Goal: Find specific page/section: Find specific page/section

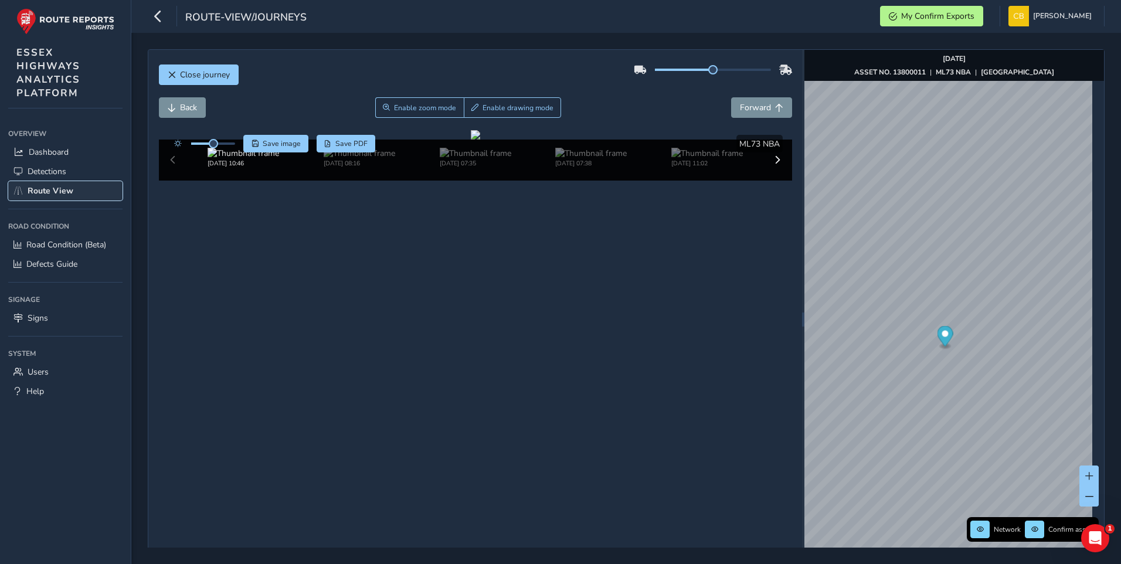
drag, startPoint x: 42, startPoint y: 186, endPoint x: 49, endPoint y: 189, distance: 7.6
click at [42, 186] on span "Route View" at bounding box center [51, 190] width 46 height 11
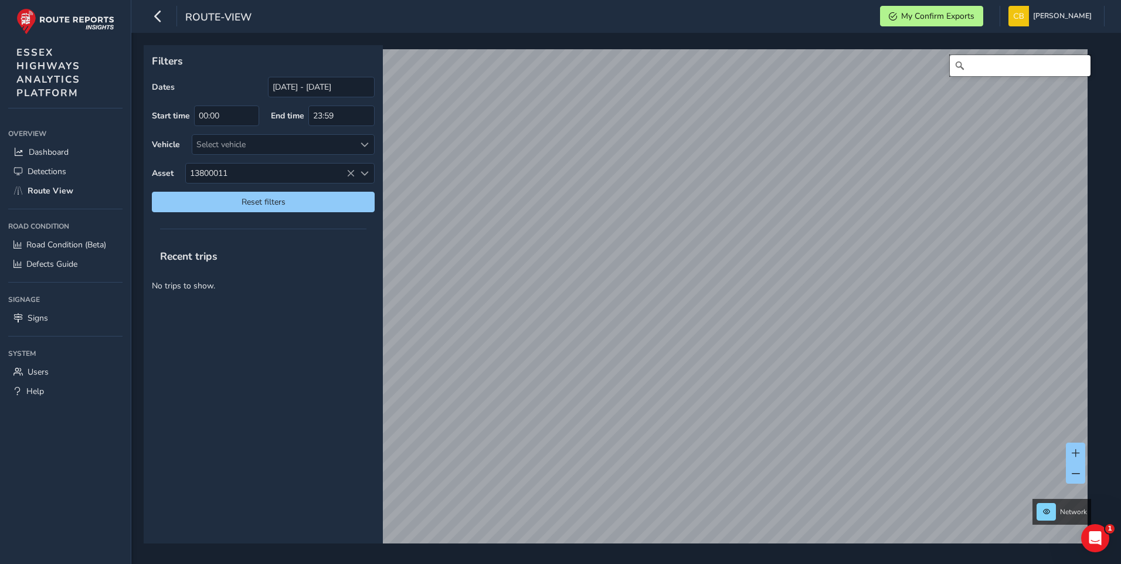
click at [1034, 67] on input "Search" at bounding box center [1019, 65] width 141 height 21
type input "b"
drag, startPoint x: 345, startPoint y: 173, endPoint x: 336, endPoint y: 178, distance: 10.0
click at [345, 173] on span "13800011" at bounding box center [270, 173] width 169 height 19
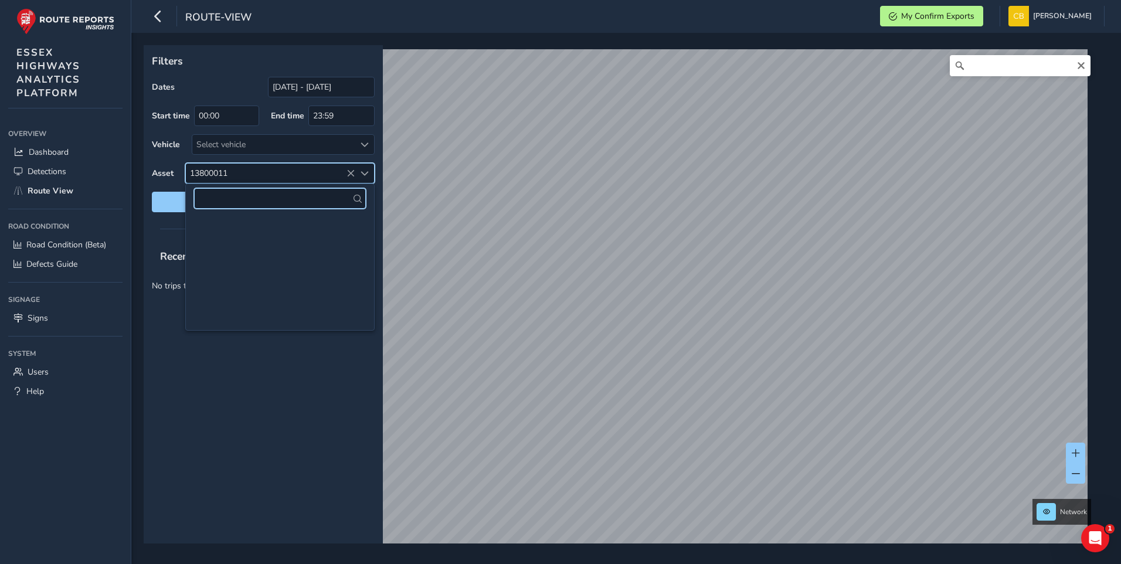
scroll to position [241444, 0]
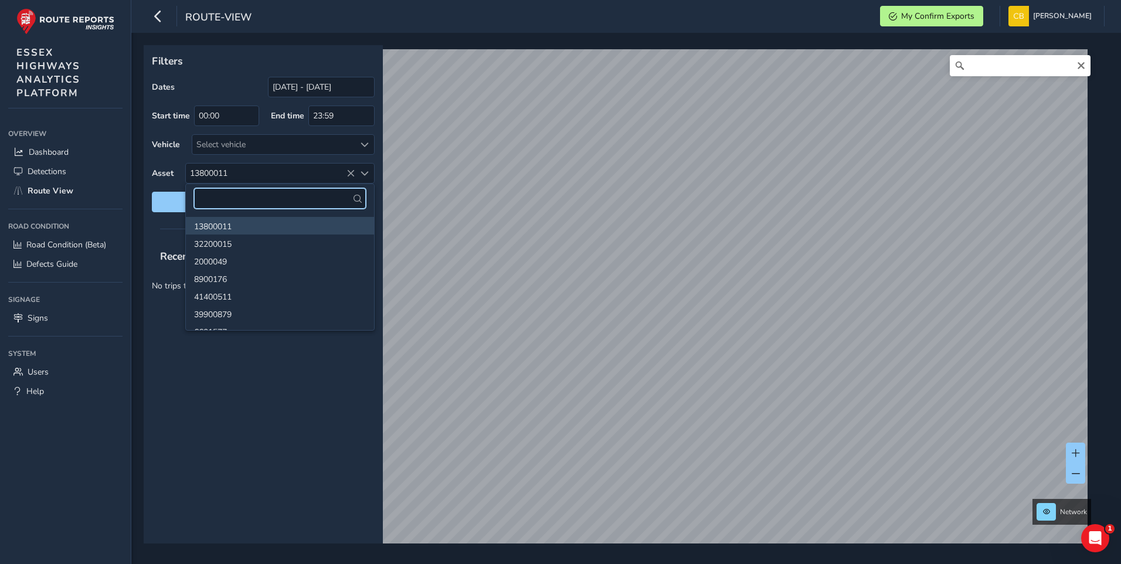
click at [252, 200] on input "text" at bounding box center [280, 198] width 172 height 21
type input "13800136"
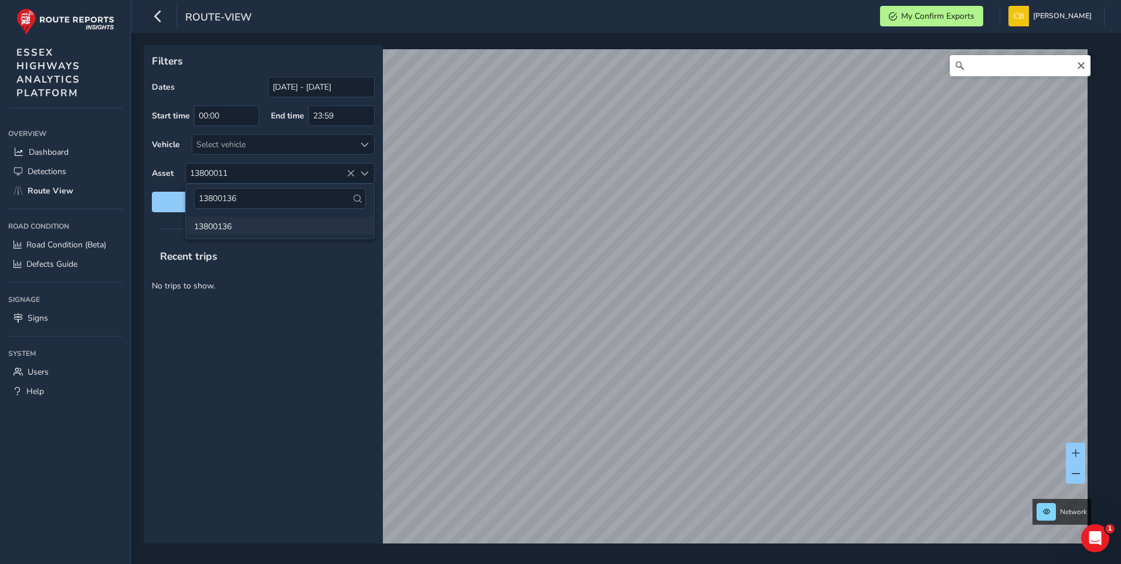
click at [234, 225] on li "13800136" at bounding box center [280, 226] width 188 height 18
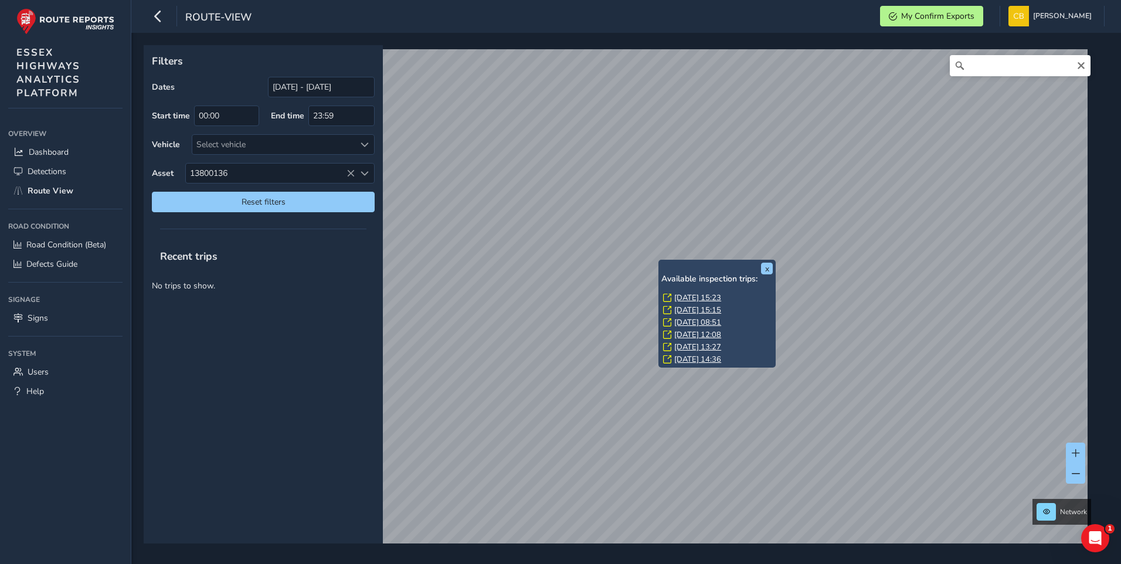
click at [686, 294] on link "[DATE] 15:23" at bounding box center [697, 297] width 47 height 11
